Goal: Check status: Check status

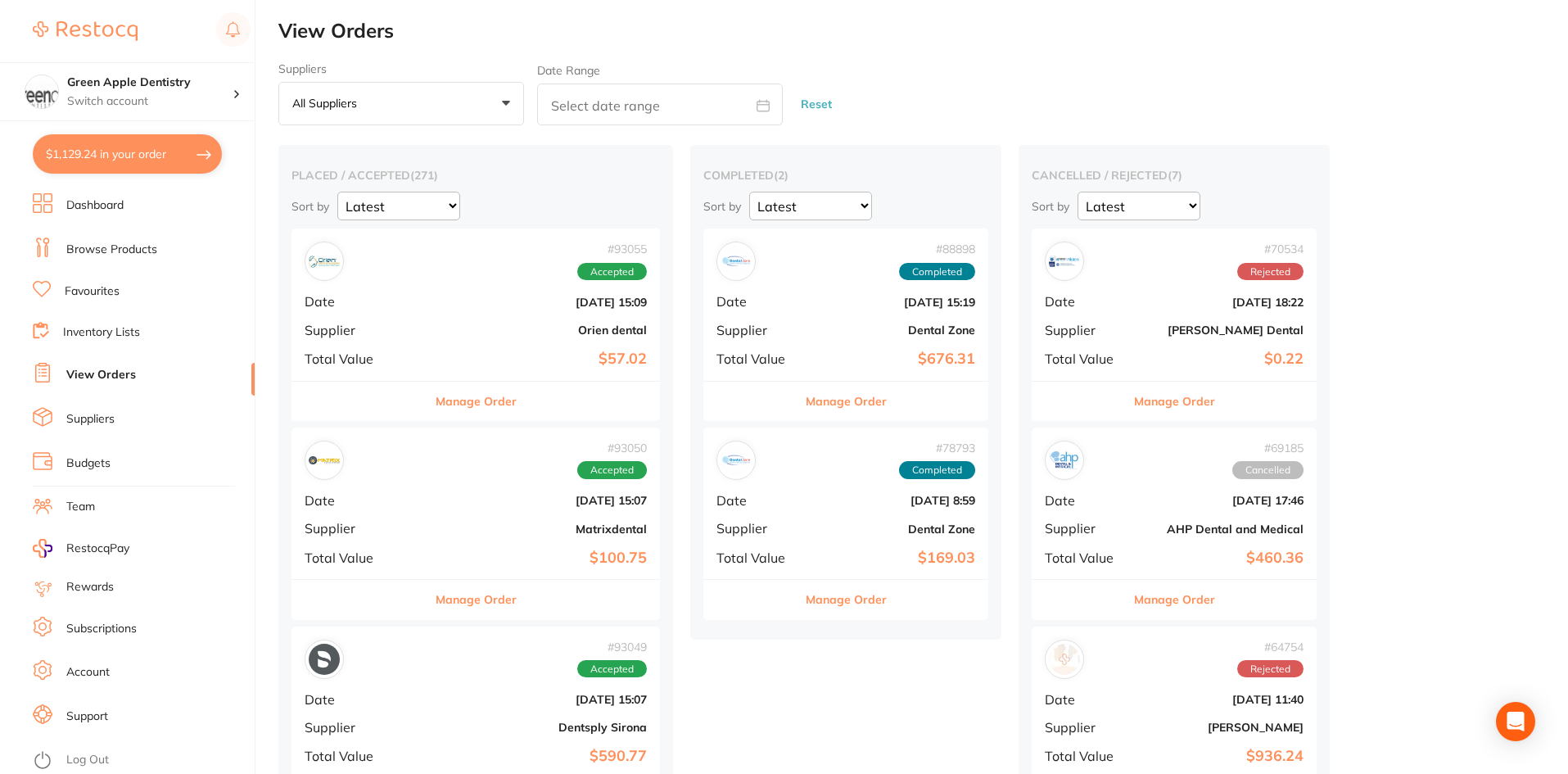
click at [152, 149] on button "$1,129.24 in your order" at bounding box center [128, 154] width 190 height 40
checkbox input "true"
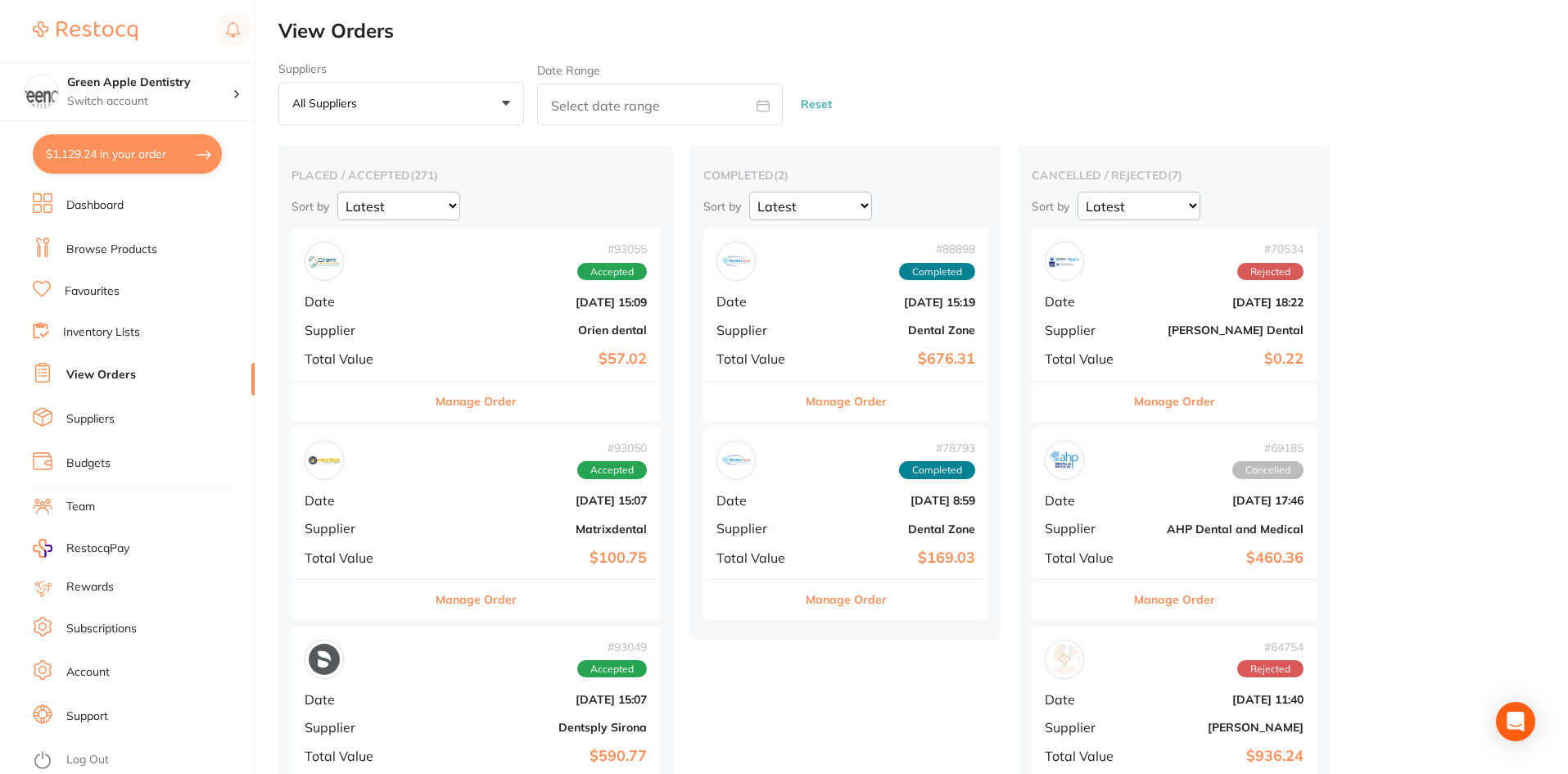
checkbox input "true"
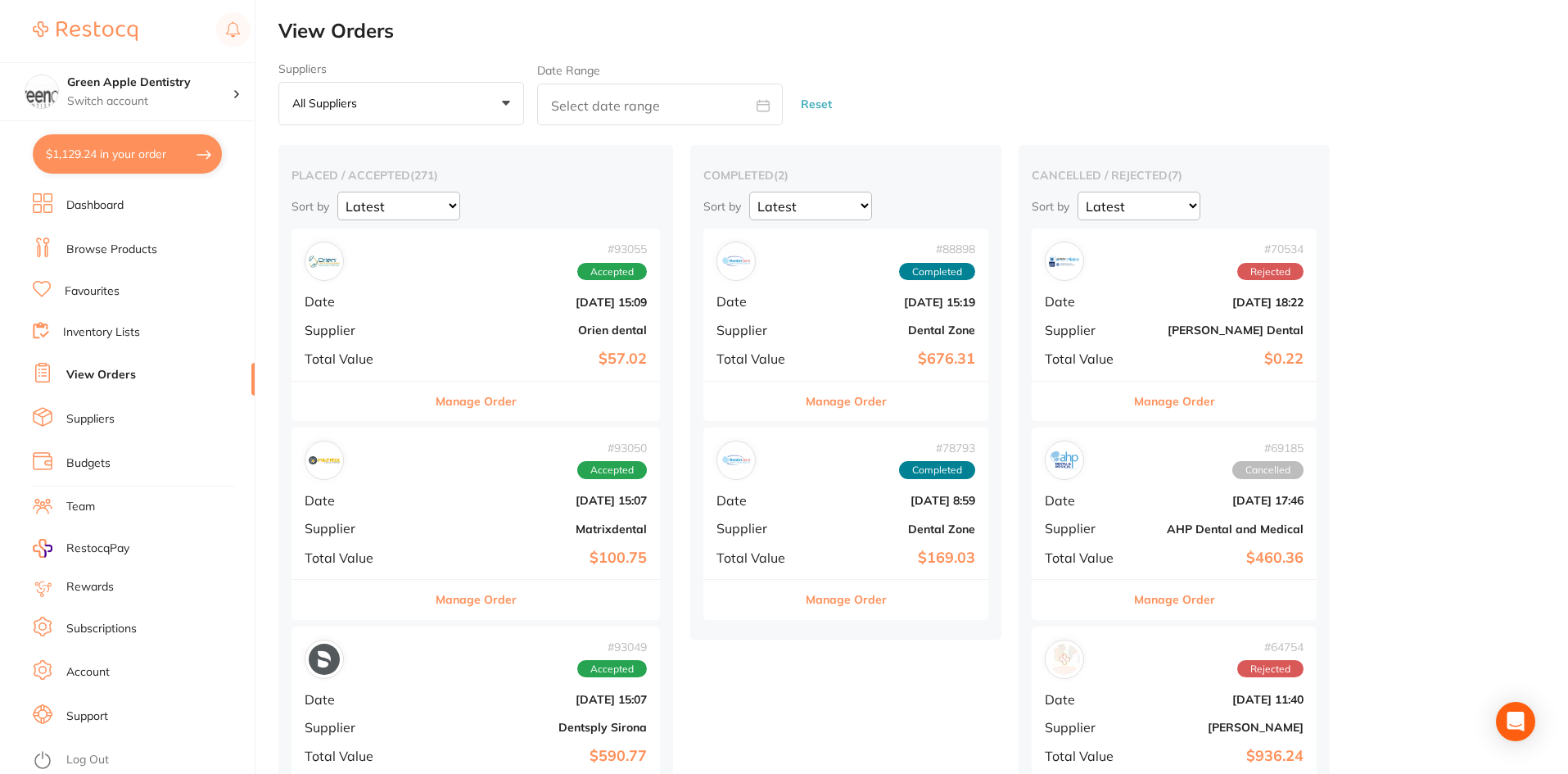
checkbox input "true"
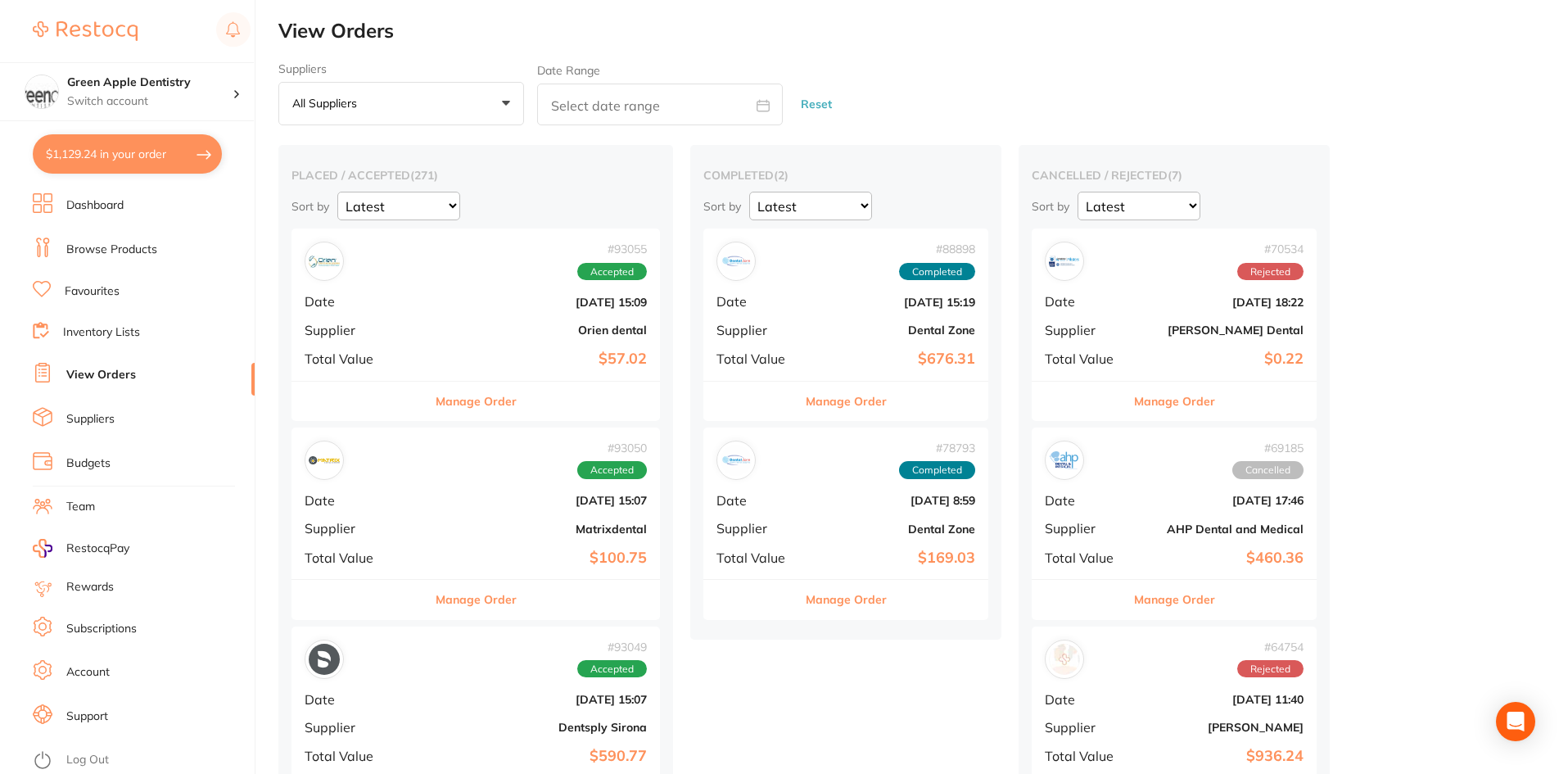
checkbox input "true"
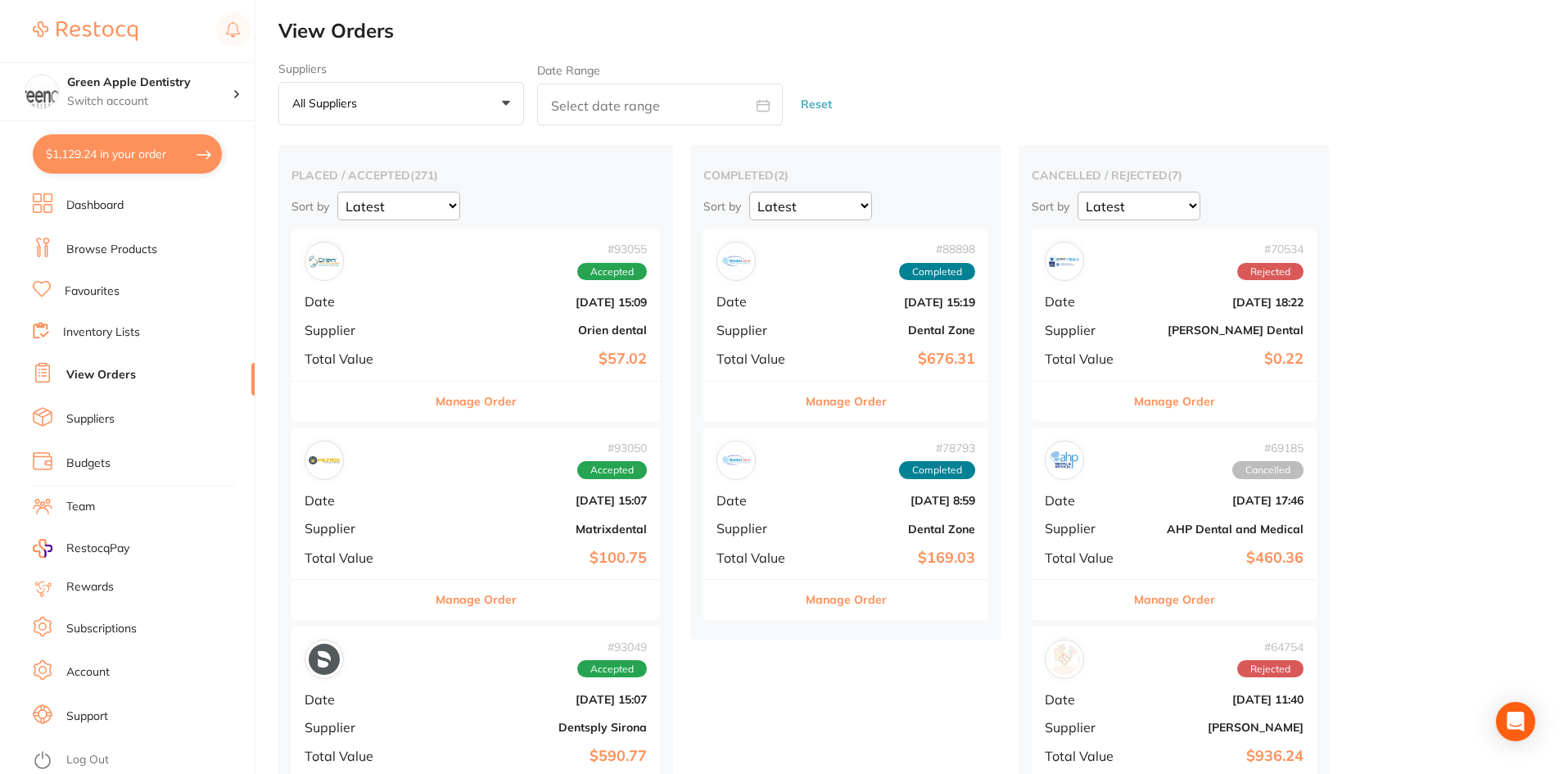
checkbox input "true"
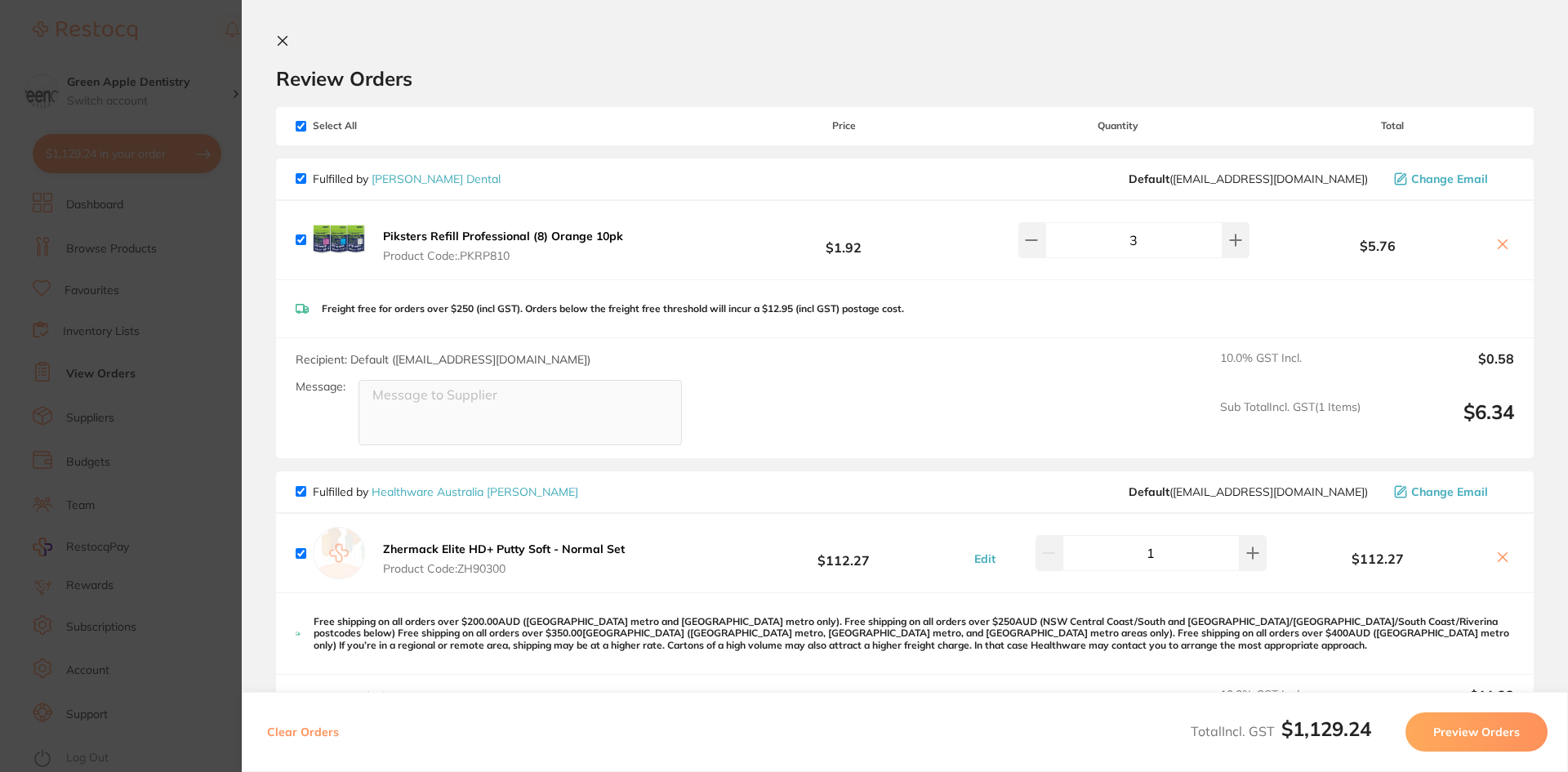
click at [282, 48] on button at bounding box center [286, 41] width 19 height 16
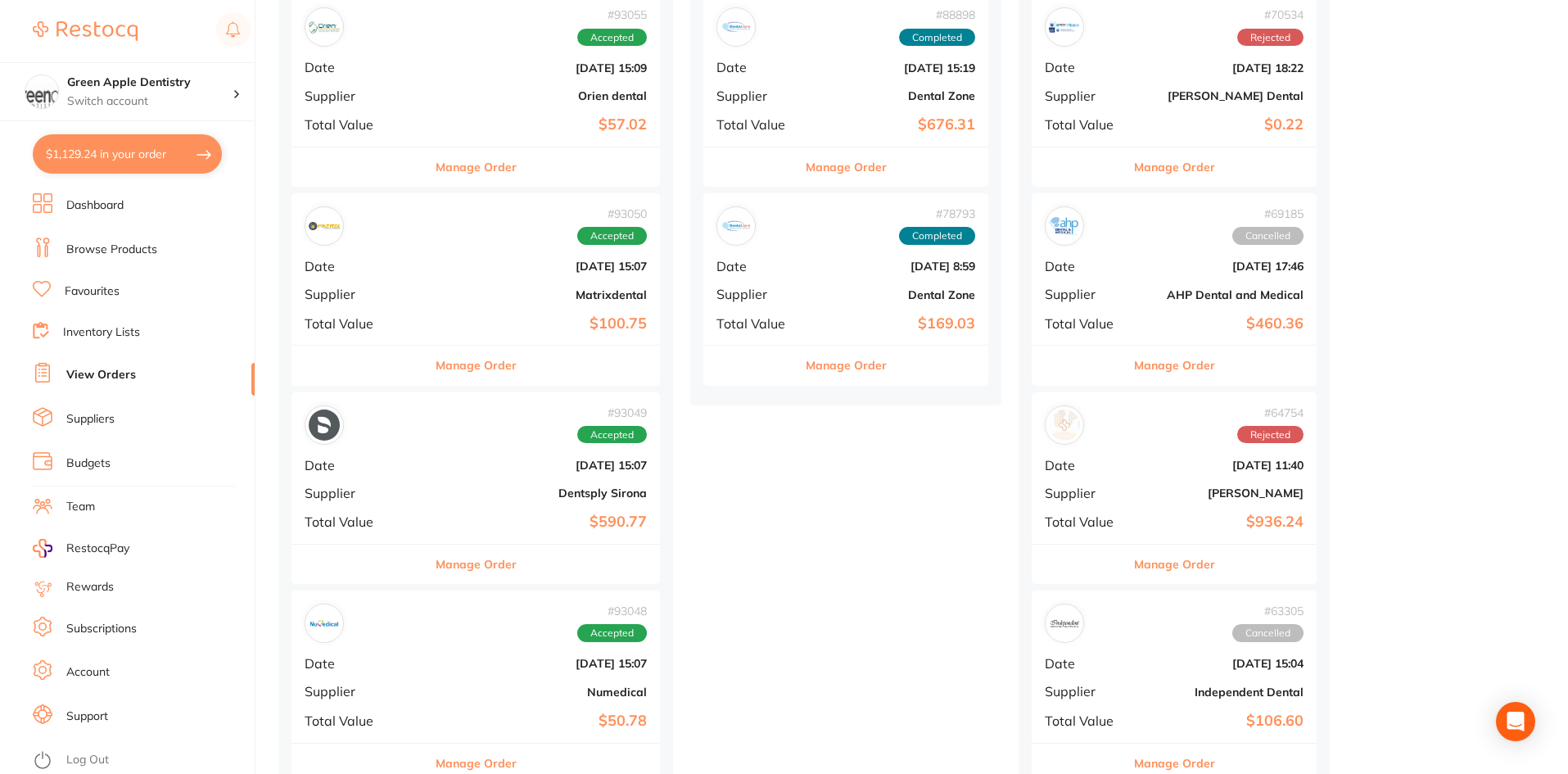
scroll to position [261, 0]
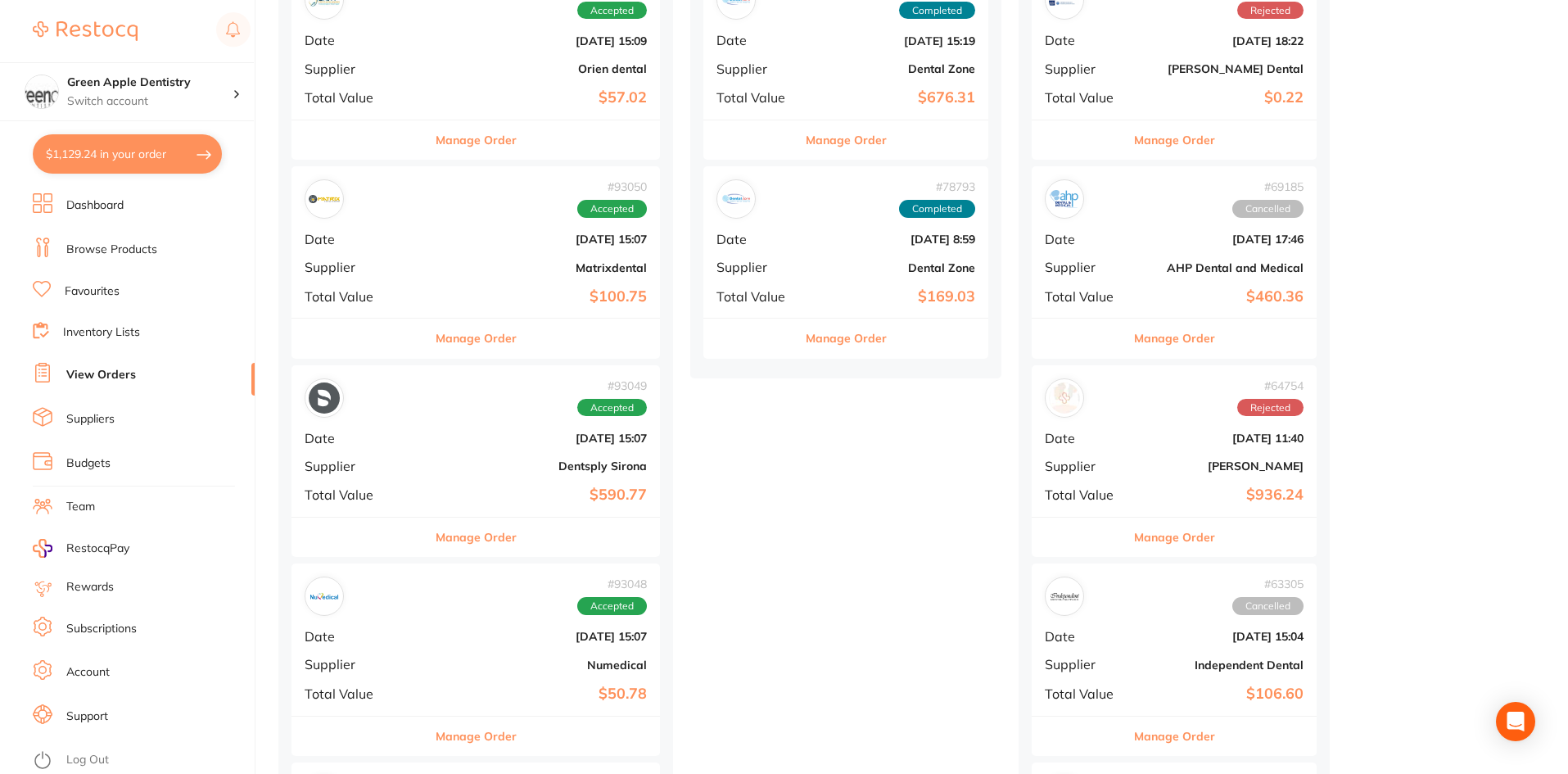
click at [134, 168] on button "$1,129.24 in your order" at bounding box center [128, 154] width 190 height 40
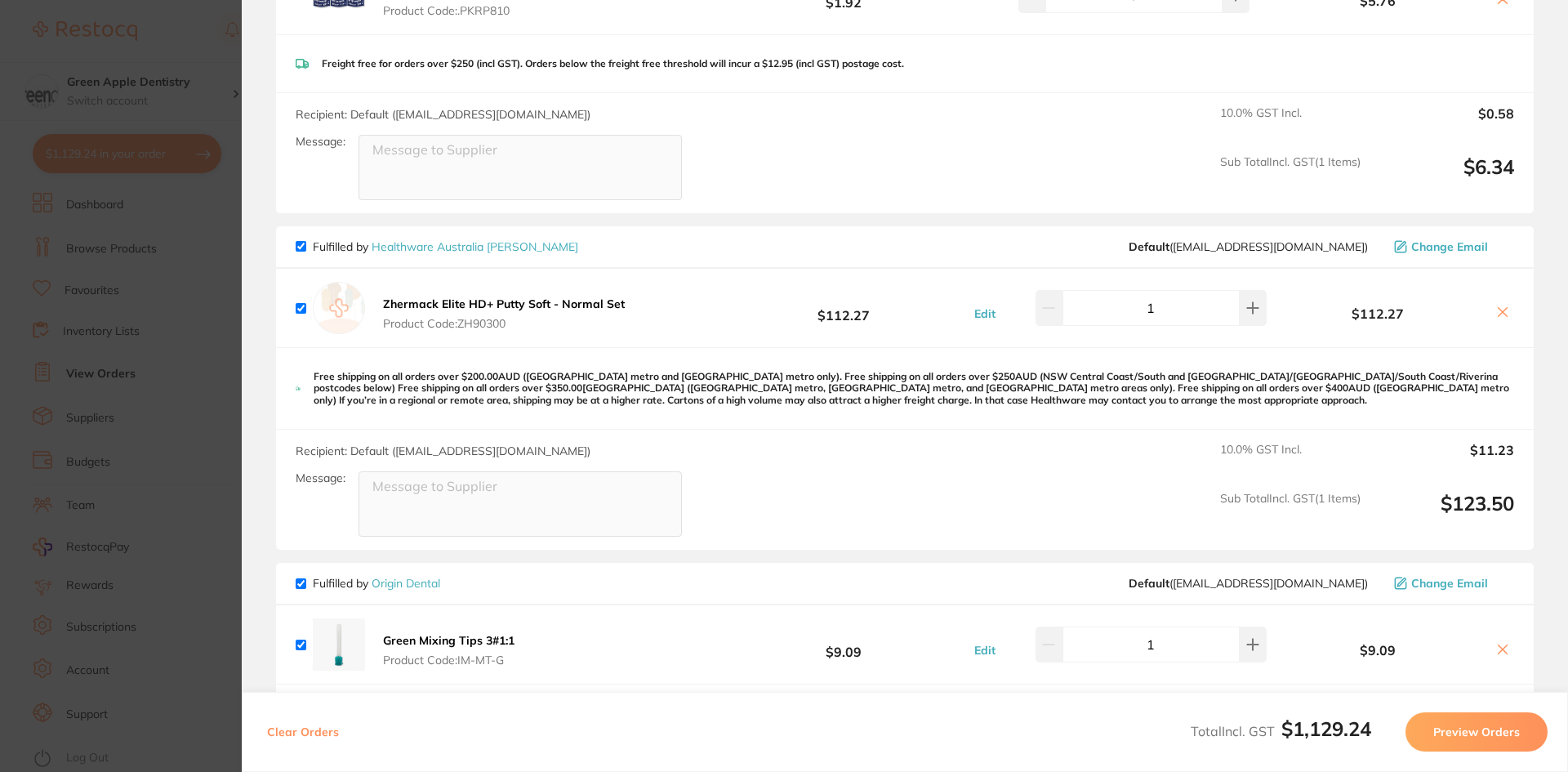
scroll to position [0, 0]
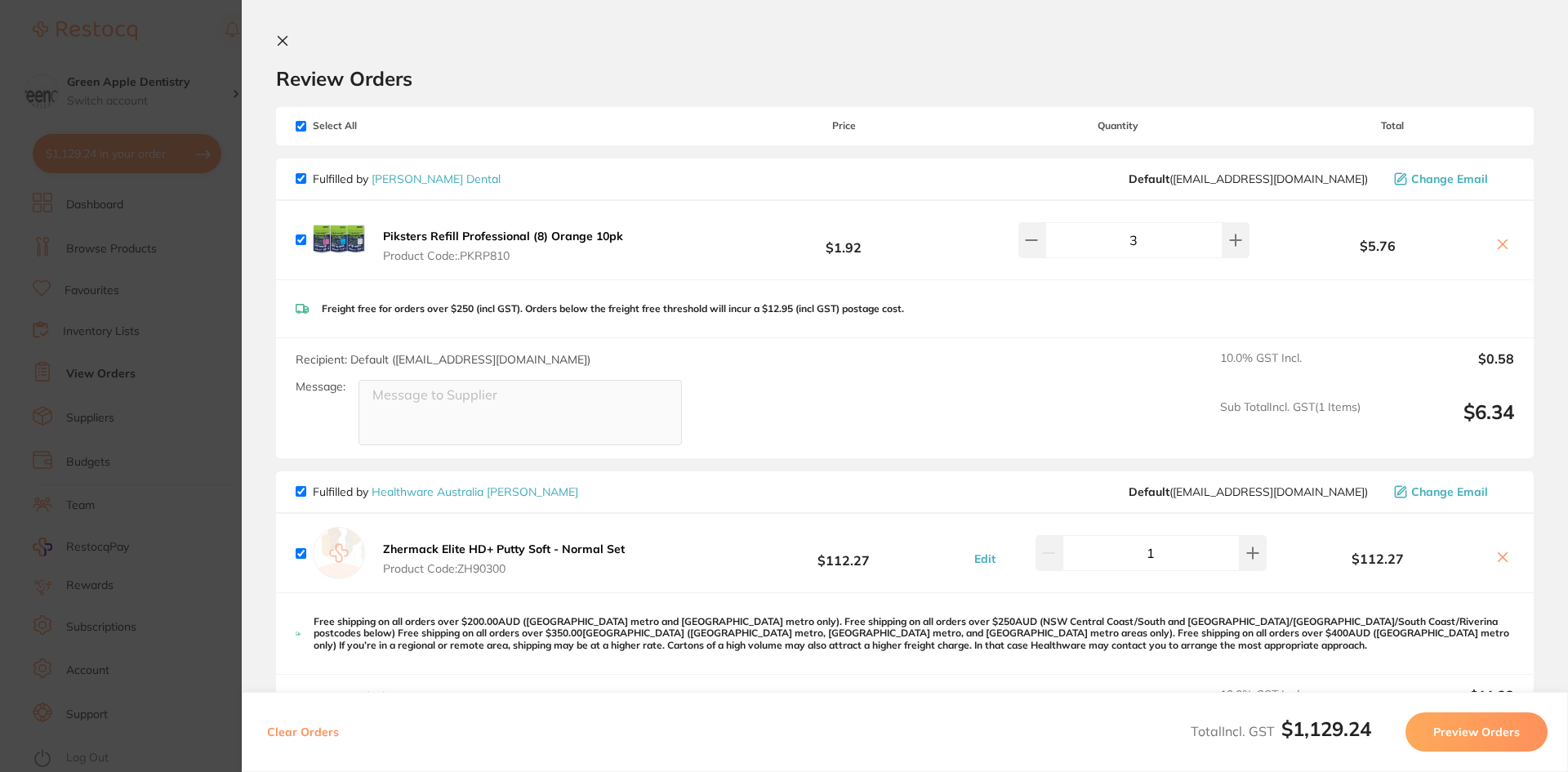
click at [274, 42] on section "Review Orders Your orders are being processed and we will notify you once we ha…" at bounding box center [904, 386] width 1327 height 772
click at [279, 41] on icon at bounding box center [283, 40] width 13 height 13
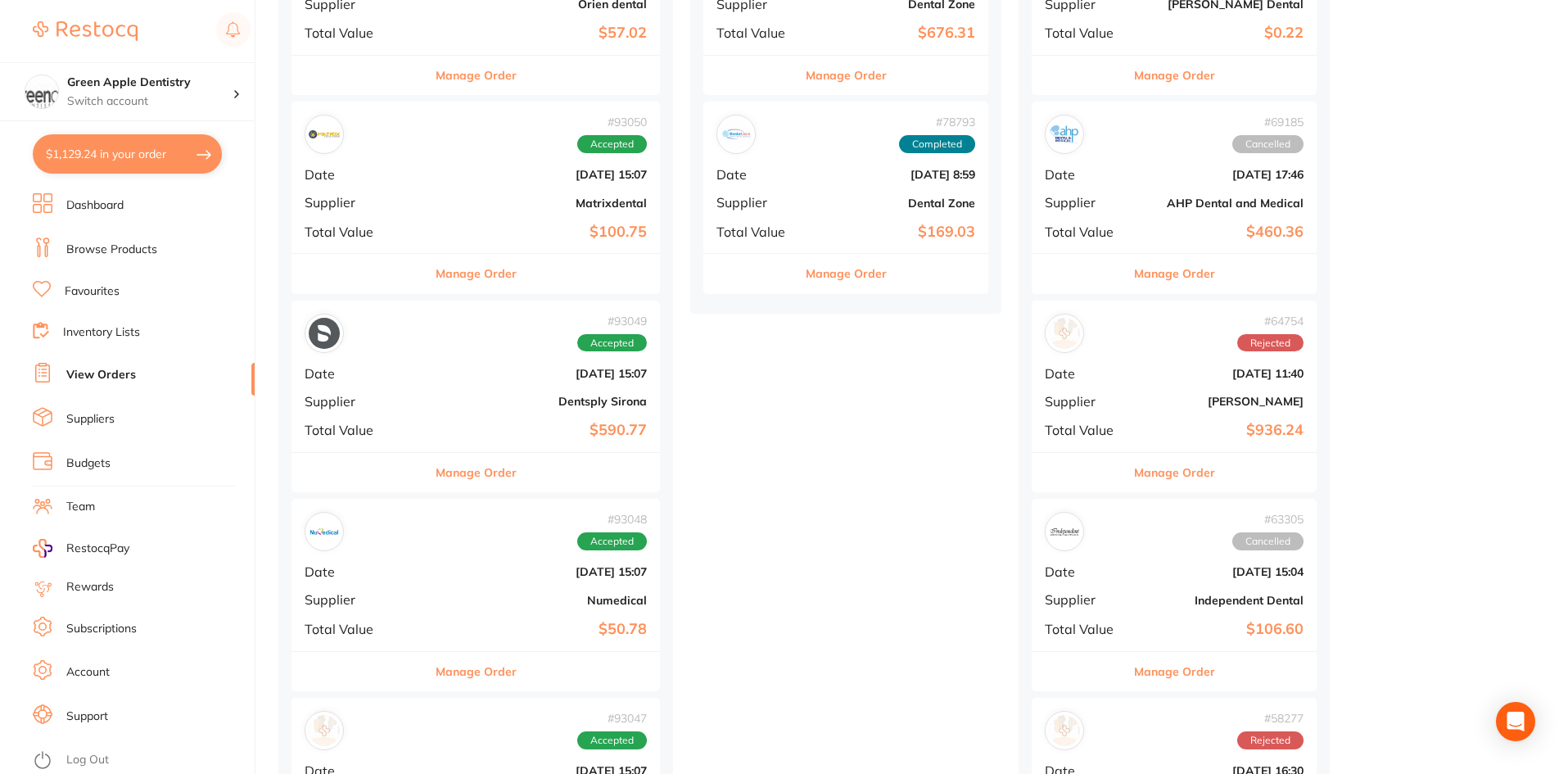
scroll to position [328, 0]
click at [453, 474] on button "Manage Order" at bounding box center [476, 470] width 81 height 40
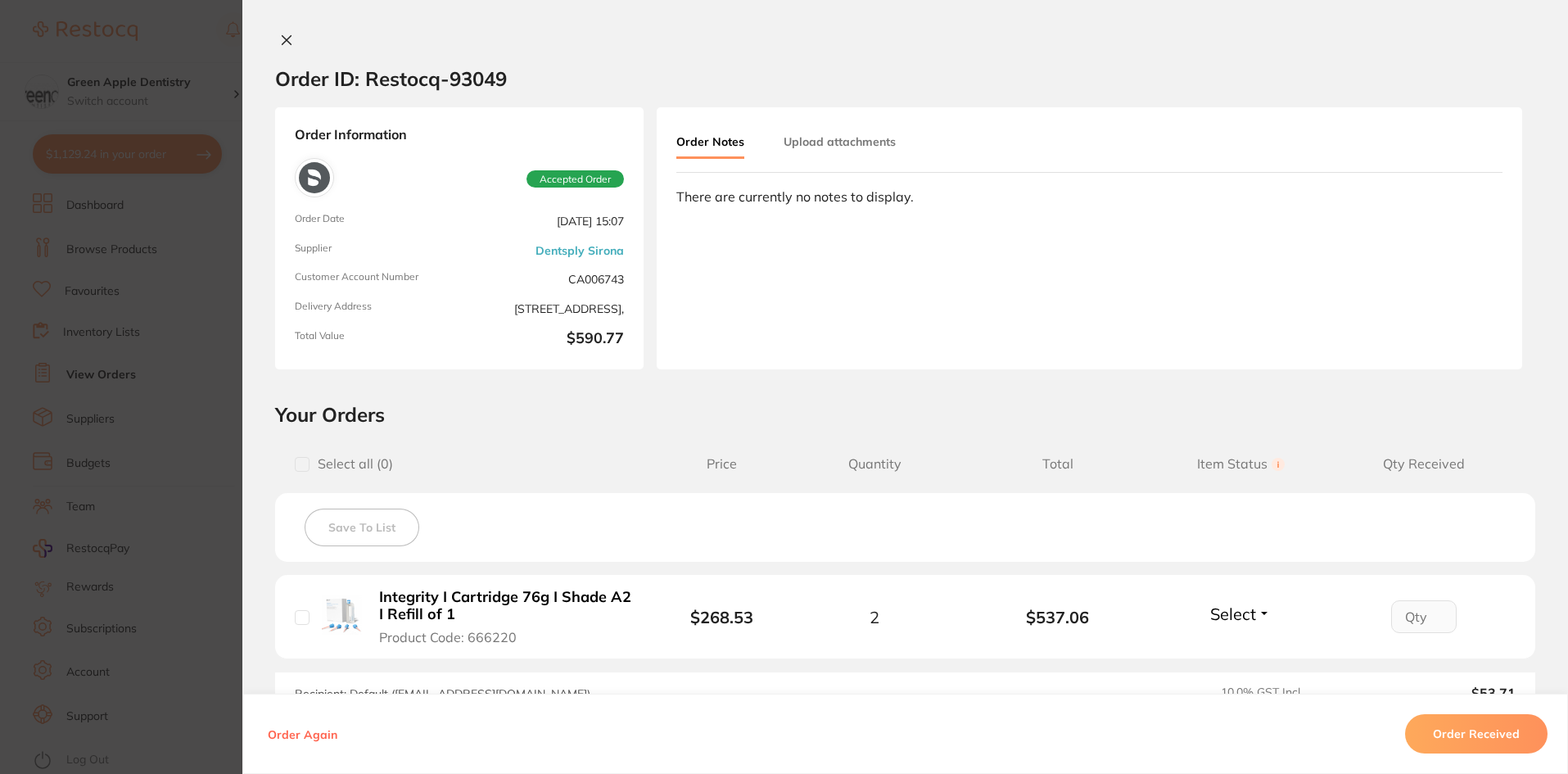
click at [282, 37] on icon at bounding box center [287, 40] width 9 height 9
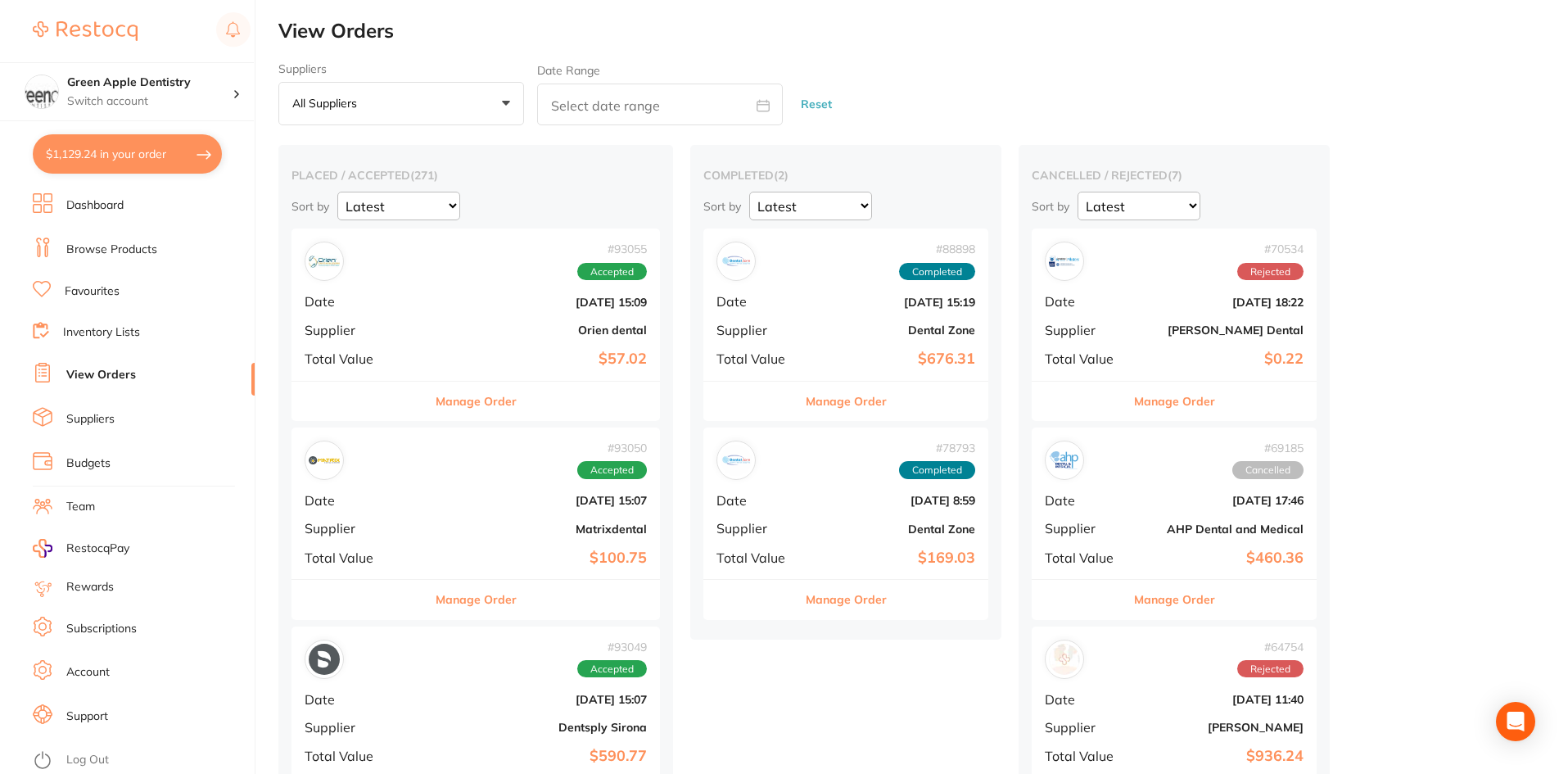
click at [107, 156] on button "$1,129.24 in your order" at bounding box center [128, 154] width 190 height 40
